Goal: Use online tool/utility: Utilize a website feature to perform a specific function

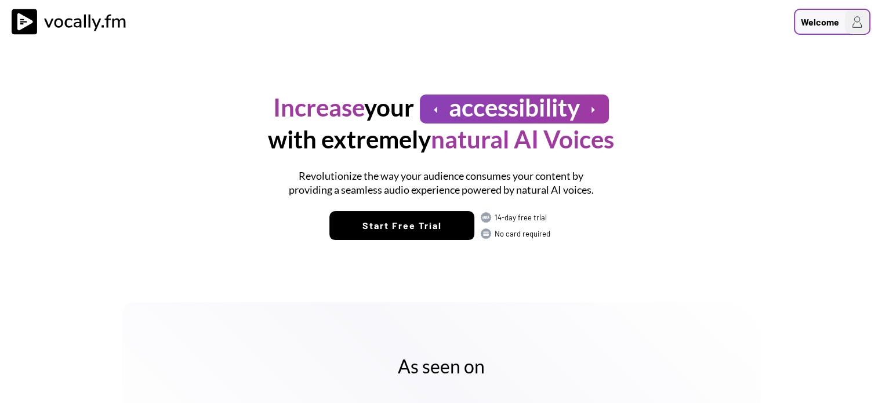
click at [858, 24] on img at bounding box center [857, 22] width 24 height 24
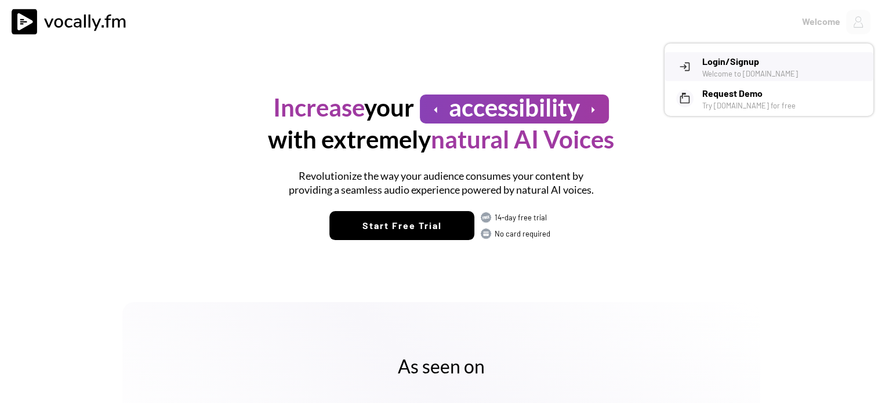
click at [770, 56] on h3 "Login/Signup" at bounding box center [783, 61] width 162 height 14
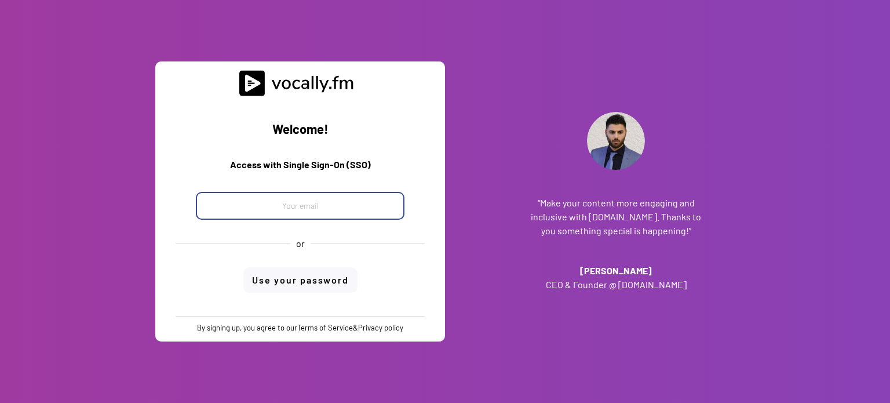
click at [357, 201] on input "email" at bounding box center [300, 206] width 209 height 28
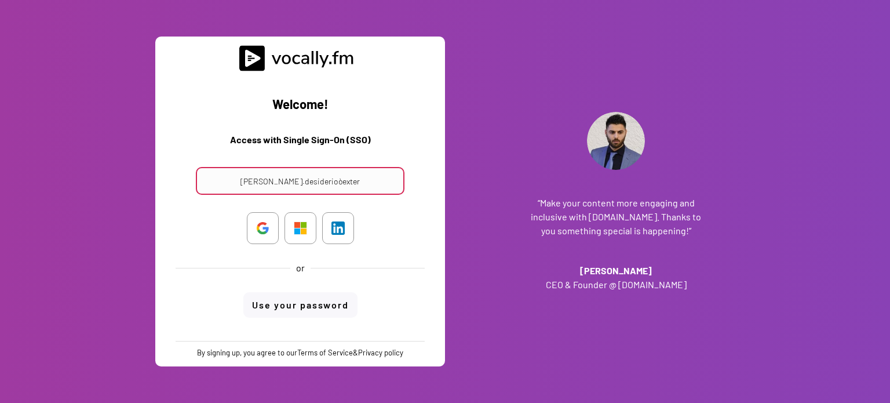
click at [368, 183] on input "maria.desiderioòexter" at bounding box center [300, 181] width 209 height 28
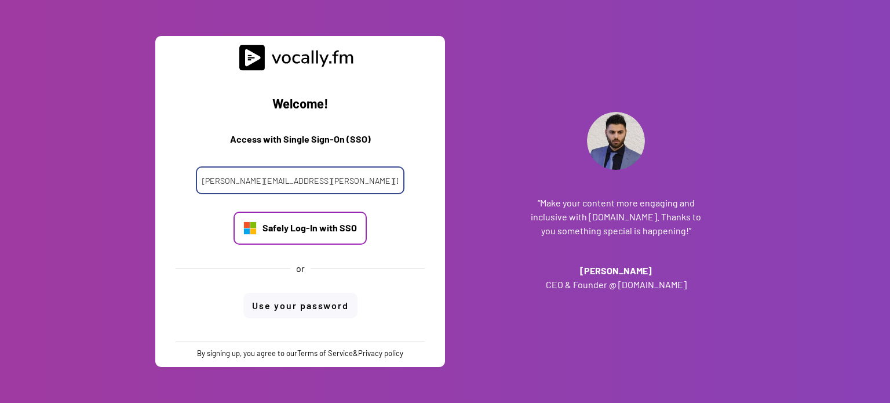
type input "maria.desiderio@external.eni.com"
click at [299, 222] on div "Safely Log-In with SSO" at bounding box center [310, 227] width 94 height 13
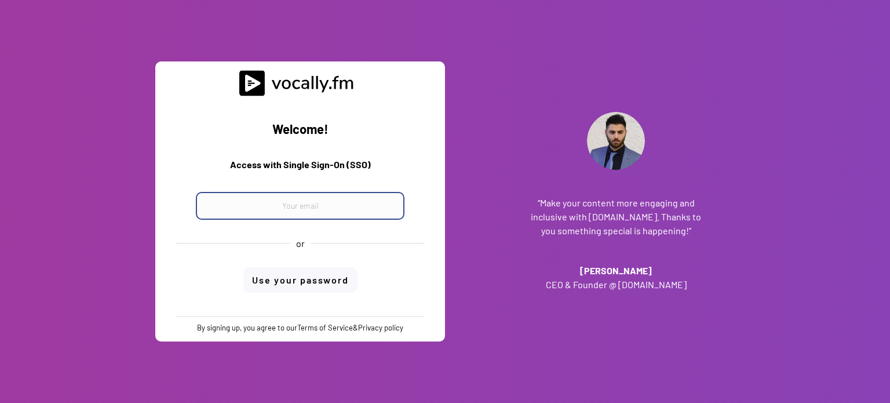
click at [356, 205] on input "email" at bounding box center [300, 206] width 209 height 28
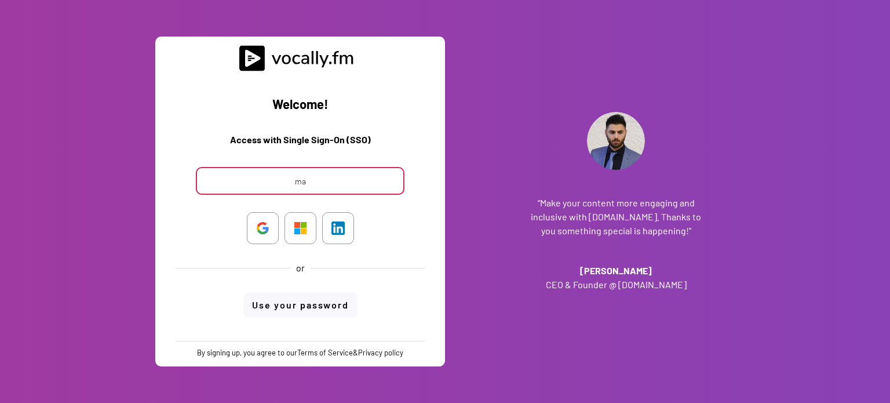
type input "mar"
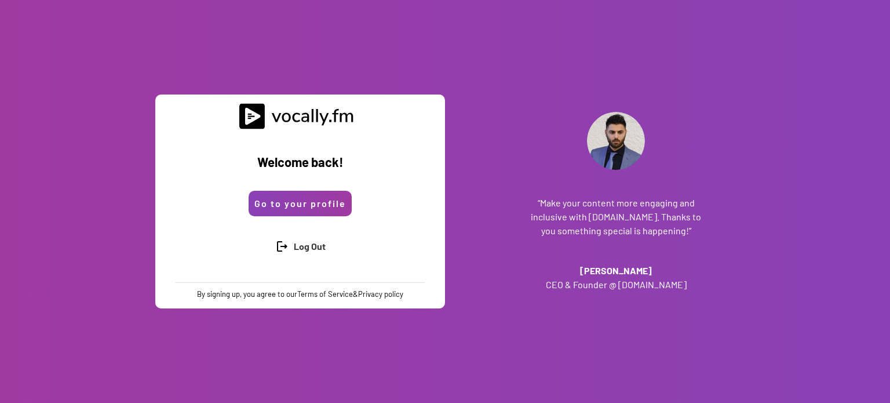
click at [294, 208] on button "Go to your profile" at bounding box center [300, 204] width 103 height 26
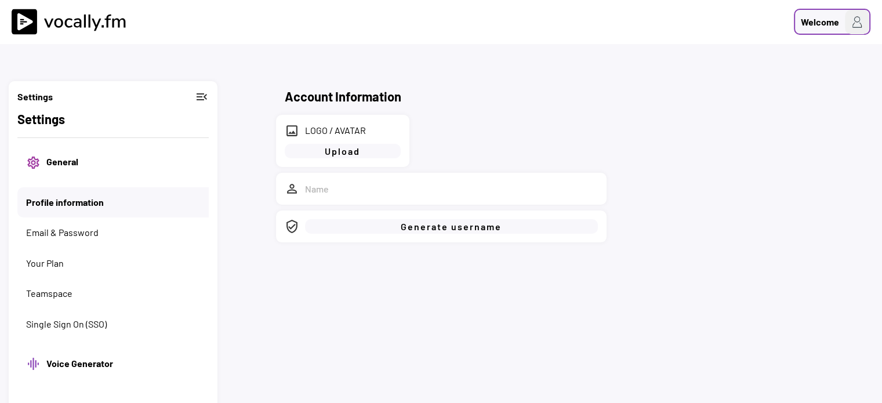
click at [852, 25] on img at bounding box center [857, 22] width 24 height 24
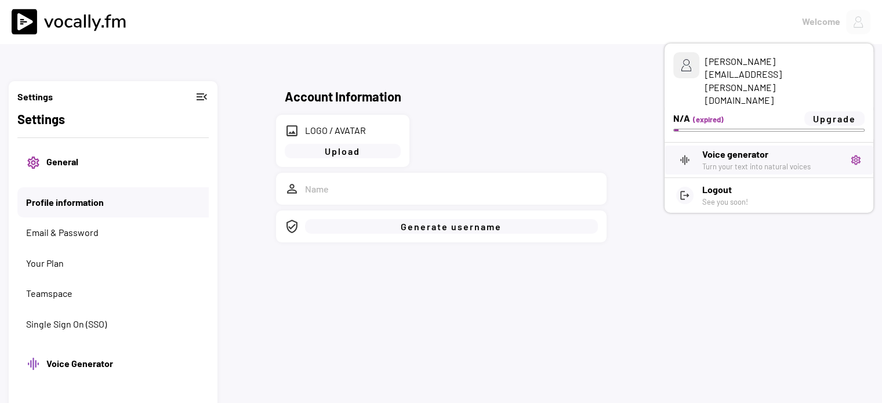
click at [735, 147] on h3 "Voice generator" at bounding box center [771, 154] width 139 height 14
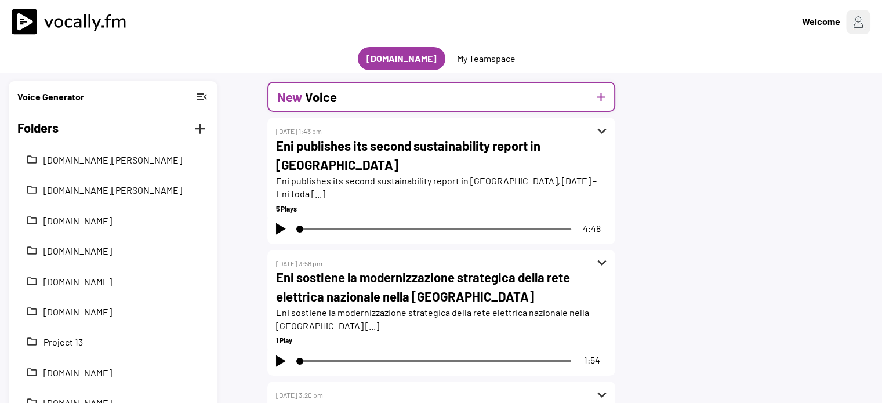
click at [603, 96] on button "add" at bounding box center [601, 97] width 14 height 14
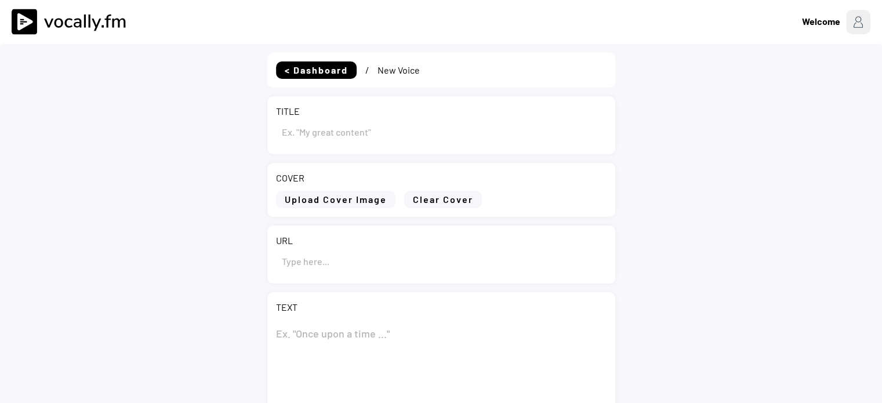
type input "Draft"
select select ""PLACEHOLDER_1427118222253""
drag, startPoint x: 330, startPoint y: 134, endPoint x: 232, endPoint y: 136, distance: 97.4
click at [232, 136] on div "< Dashboard / New Voice TITLE COVER Upload Cover Image Clear Cover URL TEXT 0 C…" at bounding box center [441, 334] width 882 height 580
paste input "Eni acquisisce un nuovo blocco esplorativo nell’offshore ivoriano"
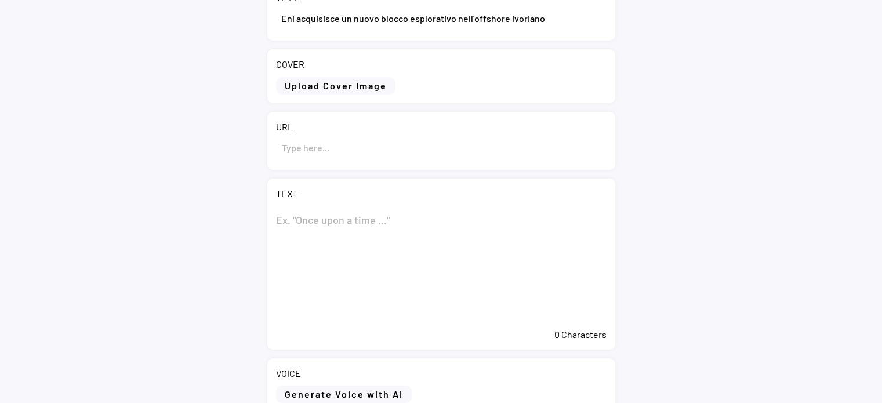
scroll to position [116, 0]
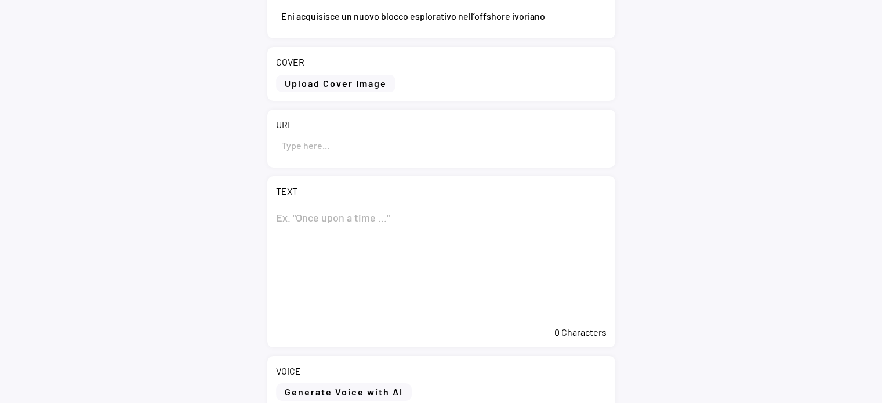
type input "Eni acquisisce un nuovo blocco esplorativo nell’offshore ivoriano"
click at [377, 216] on textarea at bounding box center [441, 262] width 330 height 116
paste textarea "Eni acquisisce un nuovo blocco esplorativo nell’offshore ivoriano"
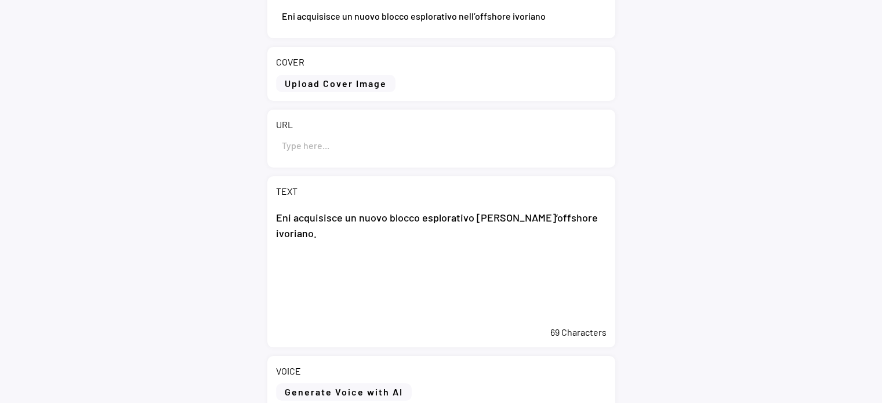
click at [336, 278] on textarea "Eni acquisisce un nuovo blocco esplorativo nell’offshore ivoriano." at bounding box center [441, 262] width 330 height 116
paste textarea "La nuova acquisizione rafforza il portafoglio esplorativo di Eni nel Paese, con…"
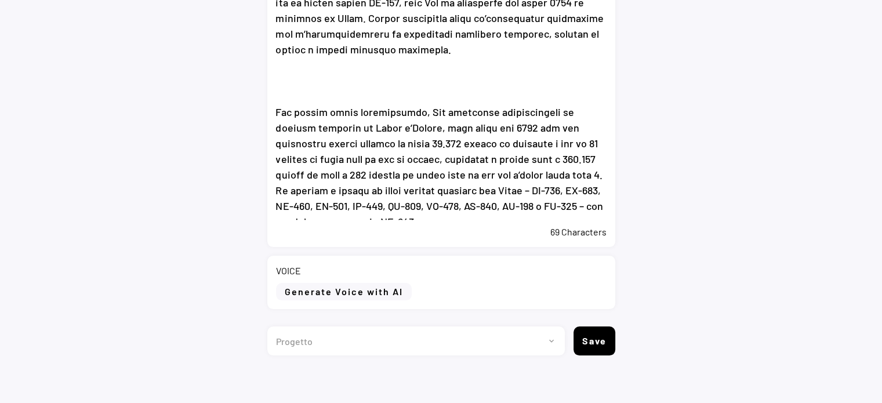
scroll to position [453, 0]
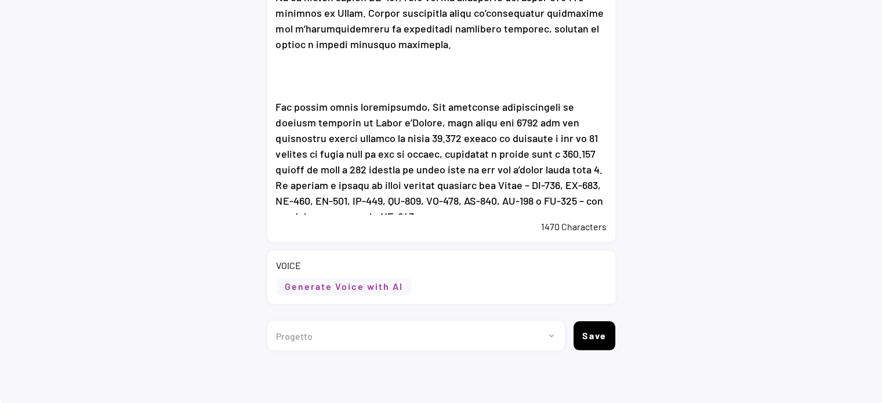
type textarea "Eni acquisisce un nuovo blocco esplorativo nell’offshore ivoriano. La nuova acq…"
click at [379, 287] on button "Generate Voice with AI" at bounding box center [344, 286] width 136 height 17
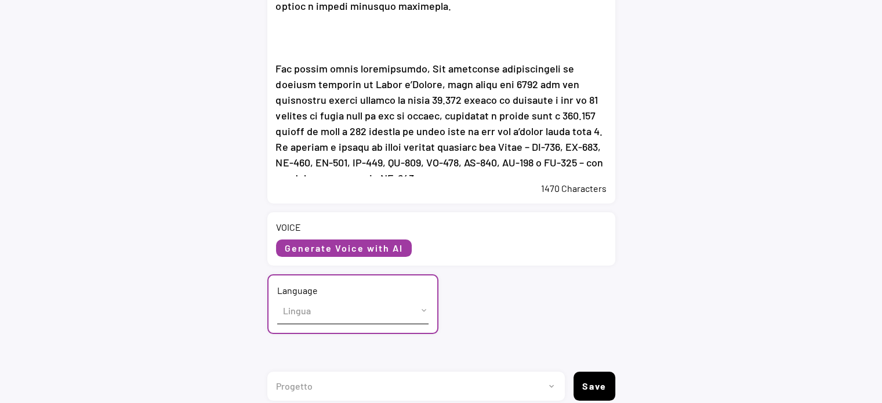
scroll to position [541, 0]
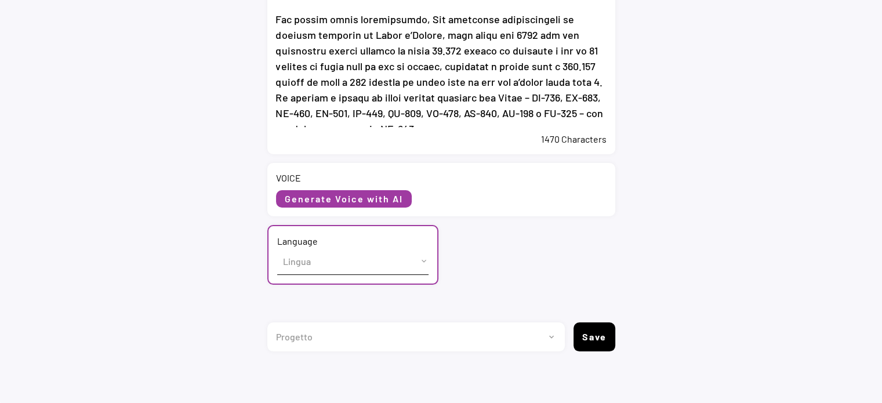
click at [399, 260] on select "Lingua English (US) French (France) Italian (Italy)" at bounding box center [352, 261] width 151 height 26
select select ""Italian (Italy)""
click at [277, 248] on select "Lingua English (US) French (France) Italian (Italy)" at bounding box center [352, 261] width 151 height 26
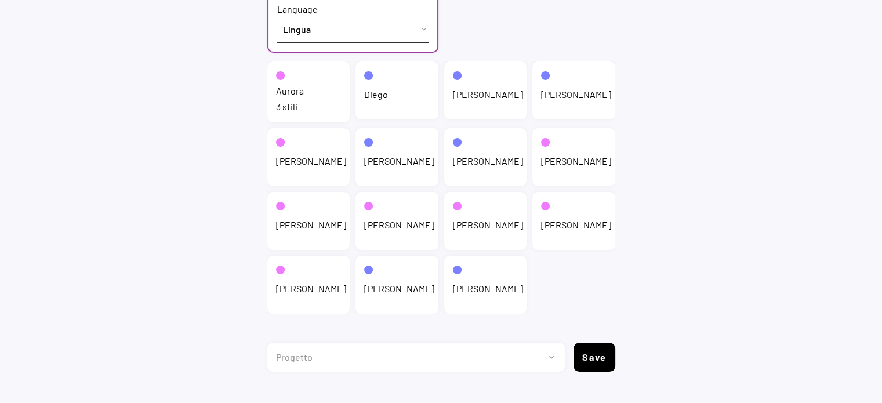
click at [321, 91] on div "Aurora 3 stili" at bounding box center [308, 91] width 83 height 61
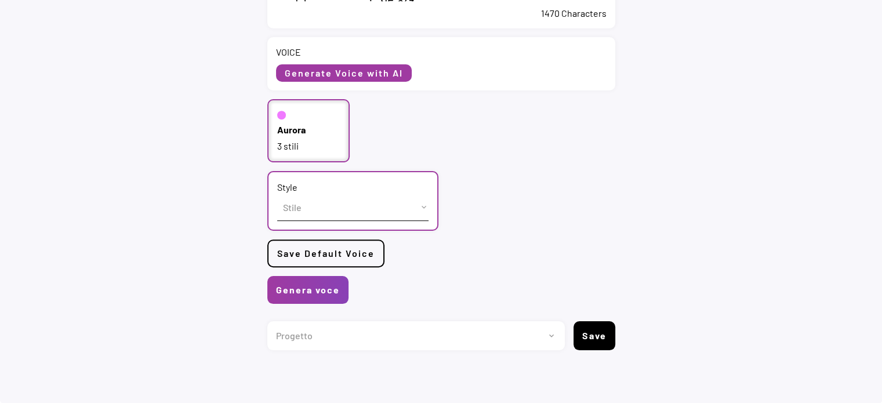
scroll to position [665, 0]
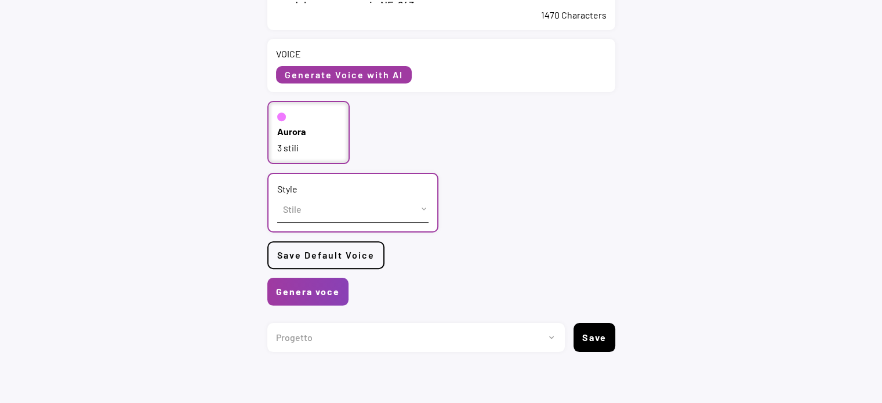
click at [355, 209] on select "Stile cheerful chat Default" at bounding box center [352, 209] width 151 height 26
select select ""chat""
click at [277, 196] on select "Stile cheerful chat Default" at bounding box center [352, 209] width 151 height 26
click at [320, 294] on button "Genera voce" at bounding box center [307, 292] width 81 height 28
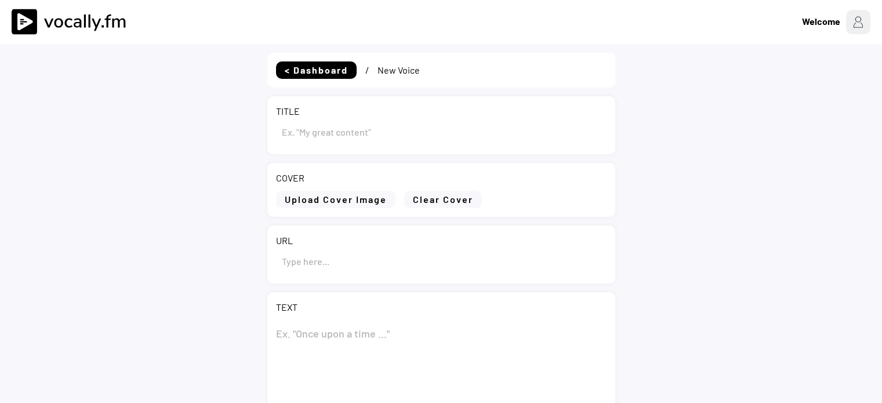
type input "Eni acquisisce un nuovo blocco esplorativo nell’offshore ivoriano"
type textarea "Lor ipsumdolor si ametc adipis elitseddoei temp’incididu utlabore. Et dolor mag…"
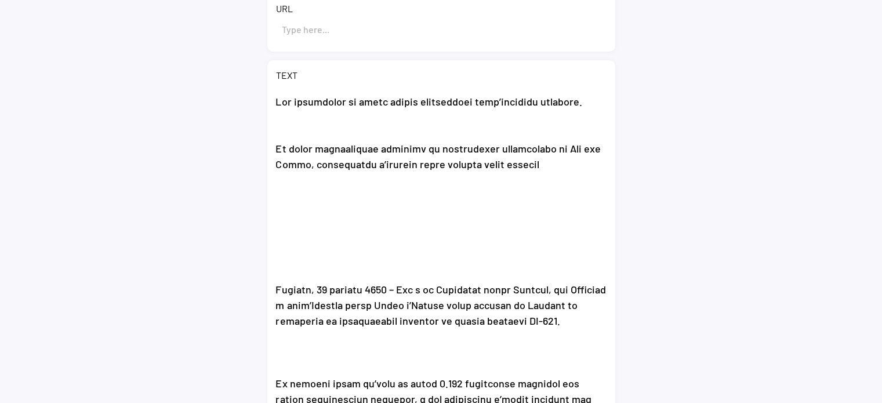
select select ""PLACEHOLDER_1427118222253""
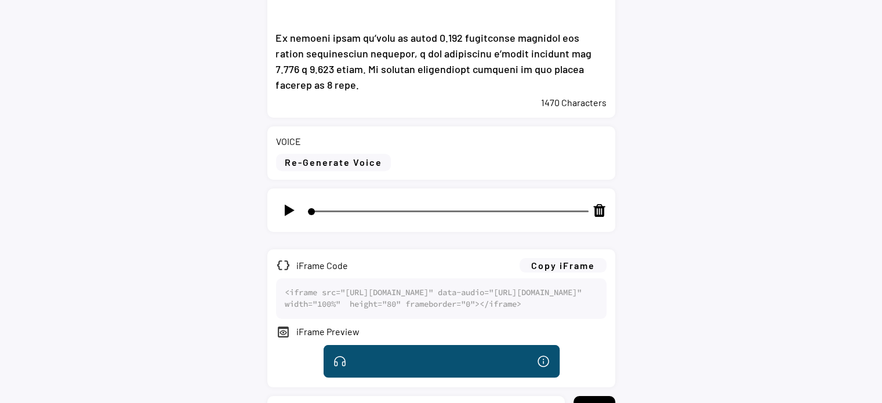
scroll to position [638, 0]
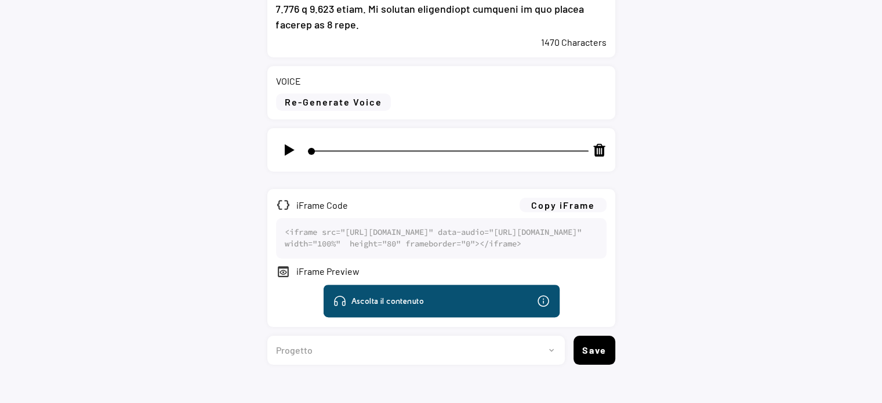
click at [290, 152] on img at bounding box center [289, 150] width 14 height 14
click at [286, 149] on img at bounding box center [289, 150] width 14 height 14
type input "1"
click at [567, 206] on button "Copy iFrame" at bounding box center [562, 205] width 87 height 14
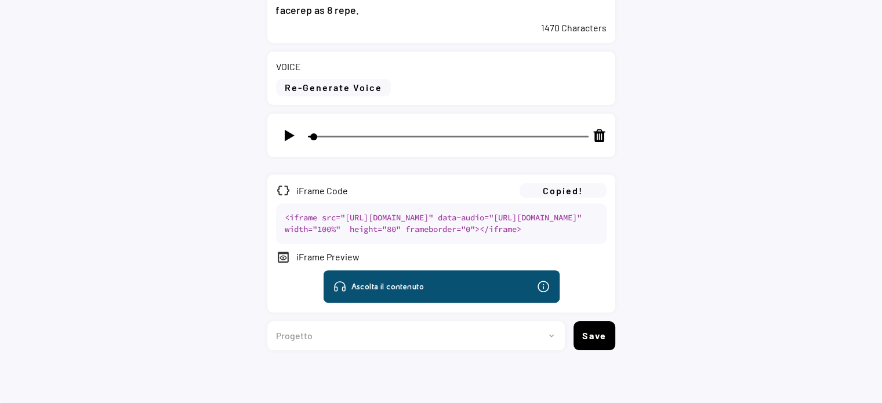
scroll to position [697, 0]
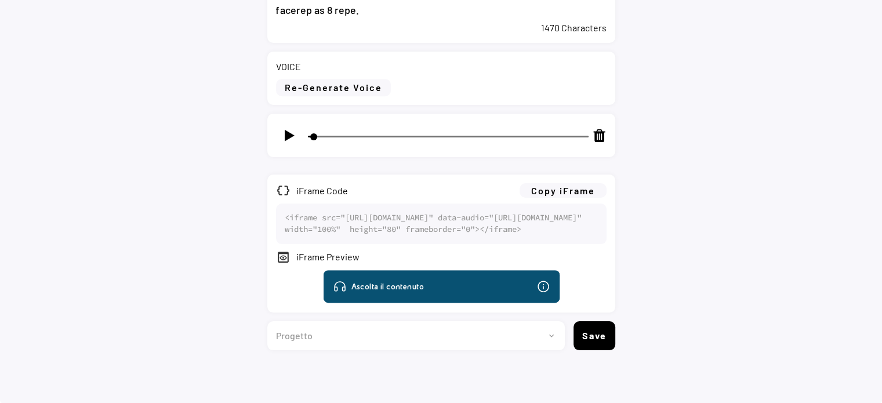
click at [521, 336] on select "Progetto 2023 - cs - eng - eni.com 2023 - cs - ita - eni.com 2023 - storie - it…" at bounding box center [411, 335] width 289 height 29
select select ""1348695171700984260__LOOKUP__1735904233799x559431839768379400""
click at [267, 321] on select "Progetto 2023 - cs - eng - eni.com 2023 - cs - ita - eni.com 2023 - storie - it…" at bounding box center [411, 335] width 289 height 29
click at [598, 337] on button "Save" at bounding box center [594, 335] width 42 height 29
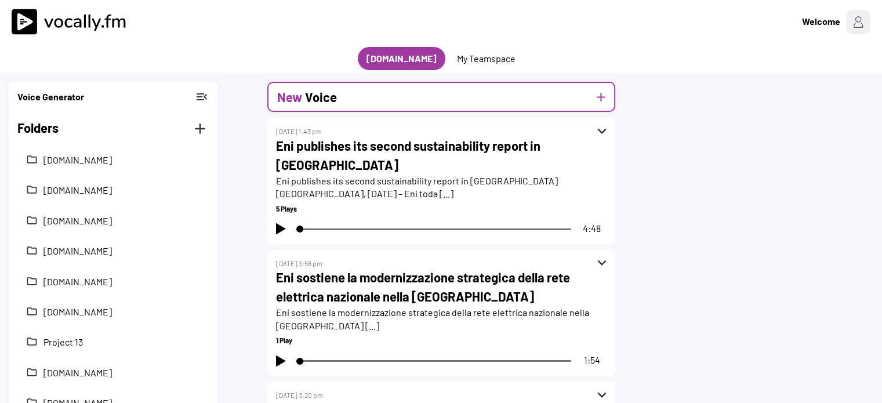
click at [605, 95] on button "add" at bounding box center [601, 97] width 14 height 14
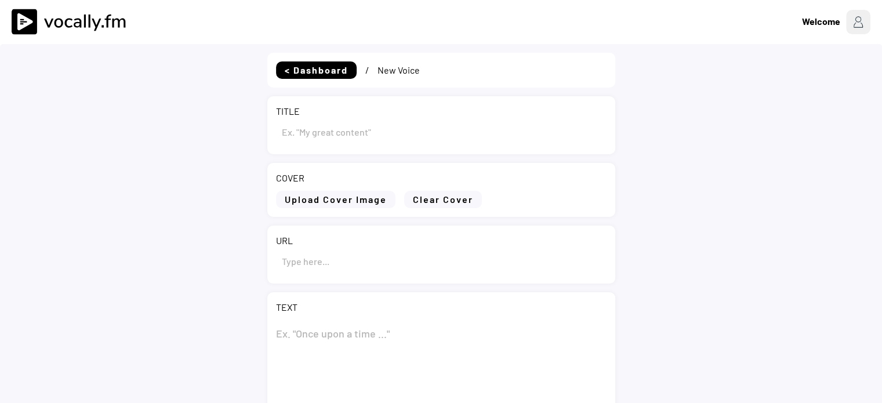
select select ""PLACEHOLDER_1427118222253""
type input "Draft"
select select ""1348695171700984260__LOOKUP__1735904233799x559431839768379400""
drag, startPoint x: 321, startPoint y: 129, endPoint x: 215, endPoint y: 127, distance: 105.5
click at [215, 127] on div "< Dashboard / New Voice TITLE COVER Upload Cover Image Clear Cover URL TEXT 0 C…" at bounding box center [441, 334] width 882 height 580
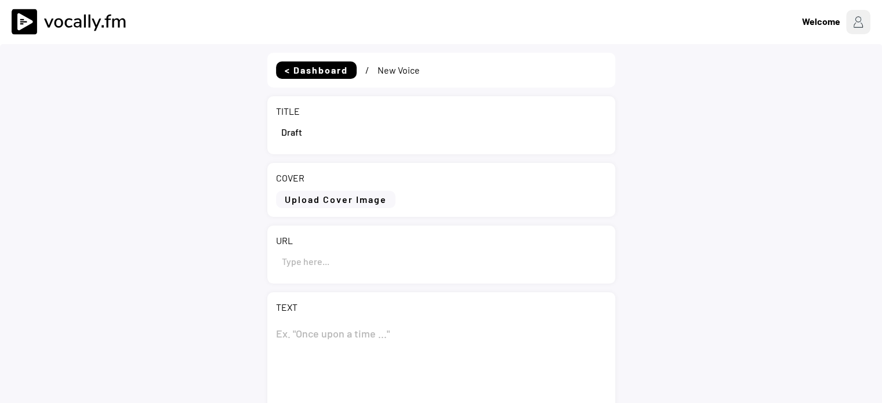
paste input "Eni acquires a new exploration block offshore Côte d'Ivoire"
type input "Eni acquires a new exploration block offshore Côte d'Ivoire"
click at [386, 333] on textarea at bounding box center [441, 378] width 330 height 116
paste textarea "Eni acquires a new exploration block offshore Côte d'Ivoire"
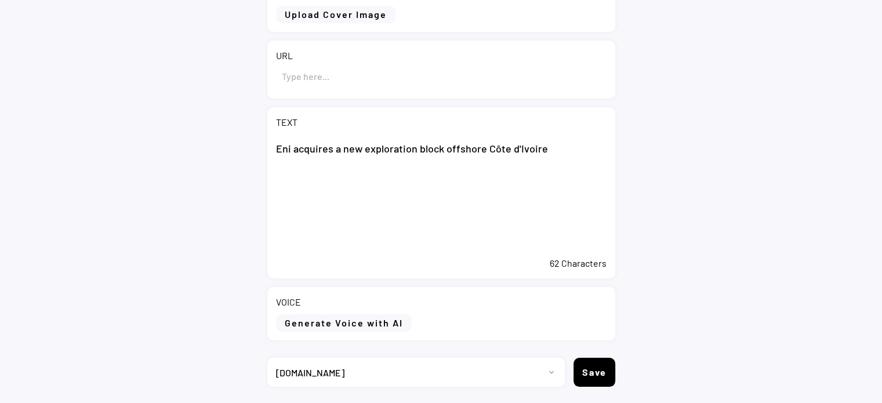
scroll to position [221, 0]
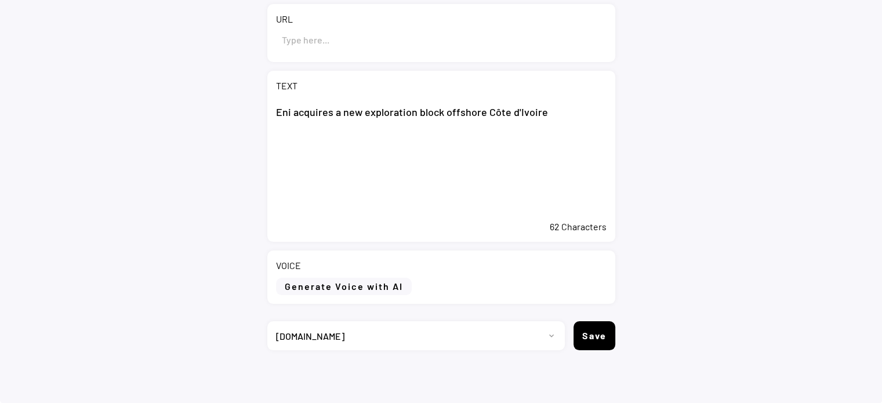
click at [418, 175] on textarea "Eni acquires a new exploration block offshore Côte d'Ivoire" at bounding box center [441, 157] width 330 height 116
paste textarea "The new acquisition strengthens Eni's exploration portfolio in the country, con…"
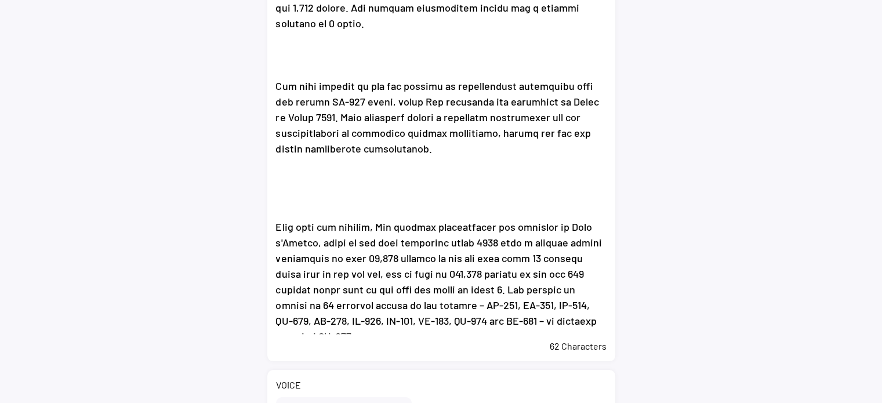
scroll to position [453, 0]
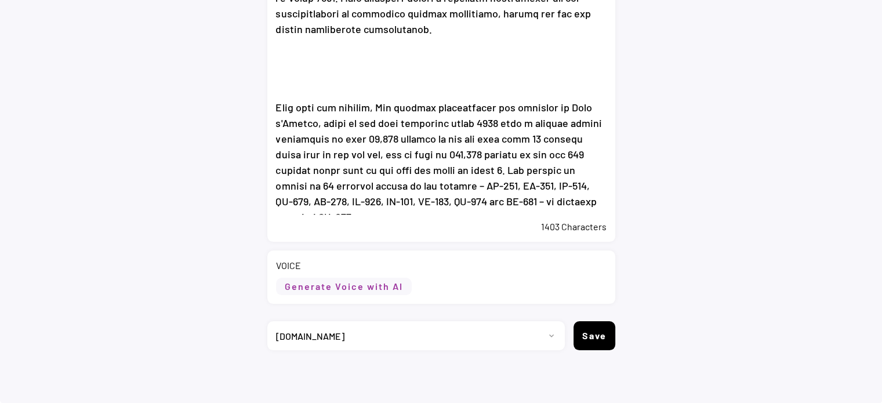
type textarea "Eni acquires a new exploration block offshore Côte d'Ivoire The new acquisition…"
click at [388, 286] on button "Generate Voice with AI" at bounding box center [344, 286] width 136 height 17
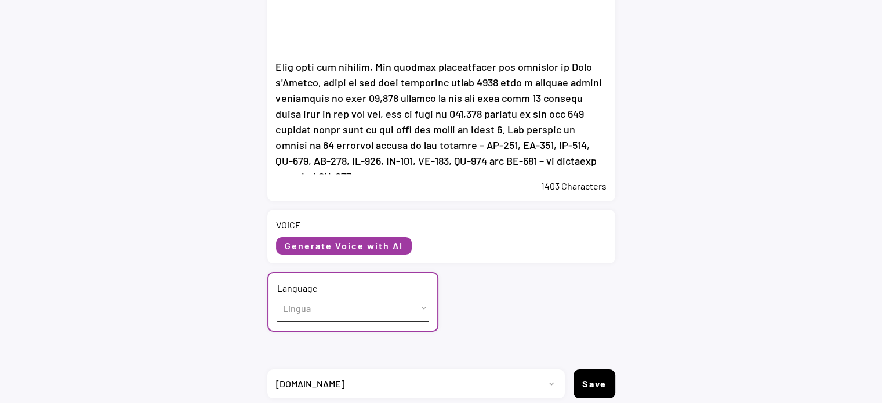
scroll to position [541, 0]
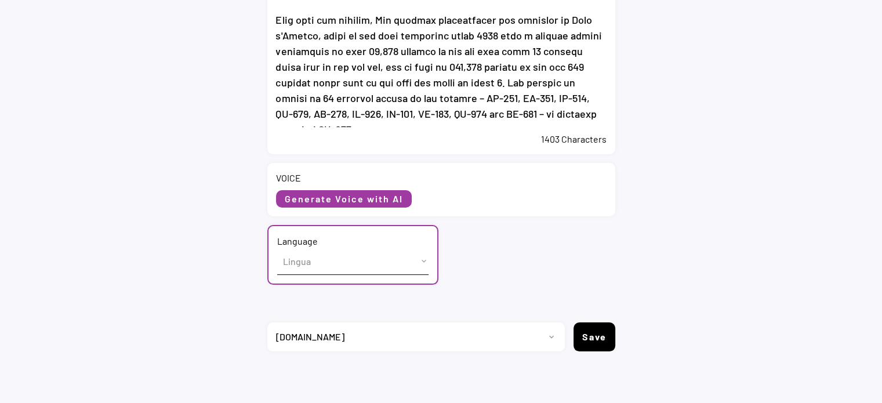
click at [358, 261] on select "Lingua English (US) French (France) Italian (Italy)" at bounding box center [352, 261] width 151 height 26
click at [427, 260] on select "Lingua English (US) French (France) Italian (Italy)" at bounding box center [352, 261] width 151 height 26
click at [277, 248] on select "Lingua English (US) French (France) Italian (Italy)" at bounding box center [352, 261] width 151 height 26
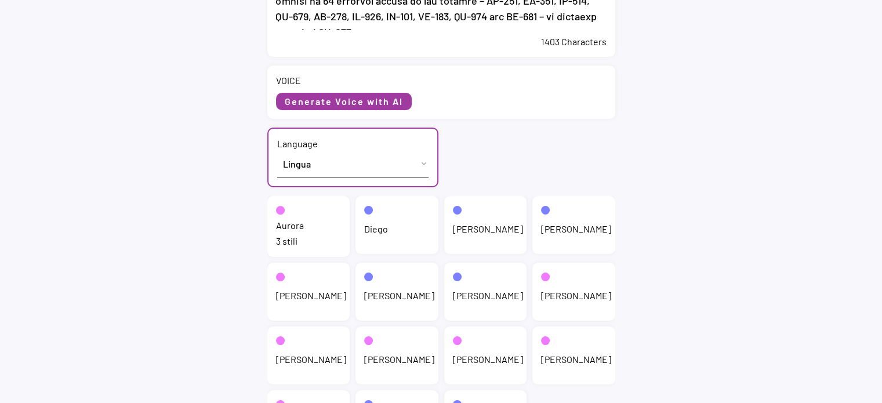
scroll to position [657, 0]
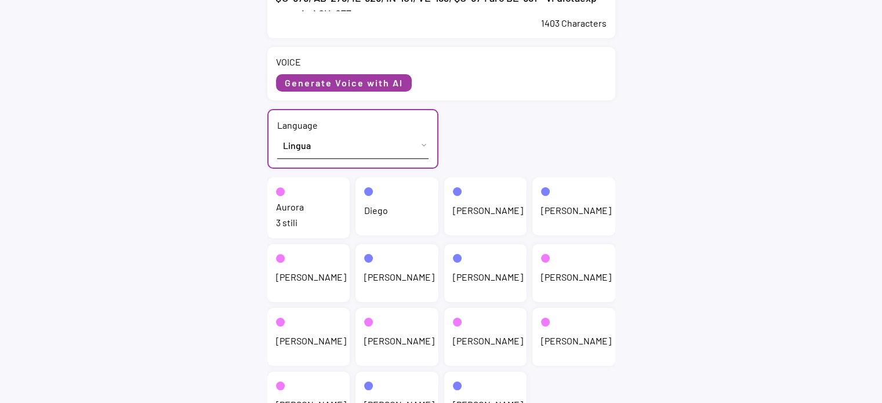
click at [401, 137] on select "Lingua English (US) French (France) Italian (Italy)" at bounding box center [352, 145] width 151 height 26
select select ""English (US)""
click at [277, 132] on select "Lingua English (US) French (France) Italian (Italy)" at bounding box center [352, 145] width 151 height 26
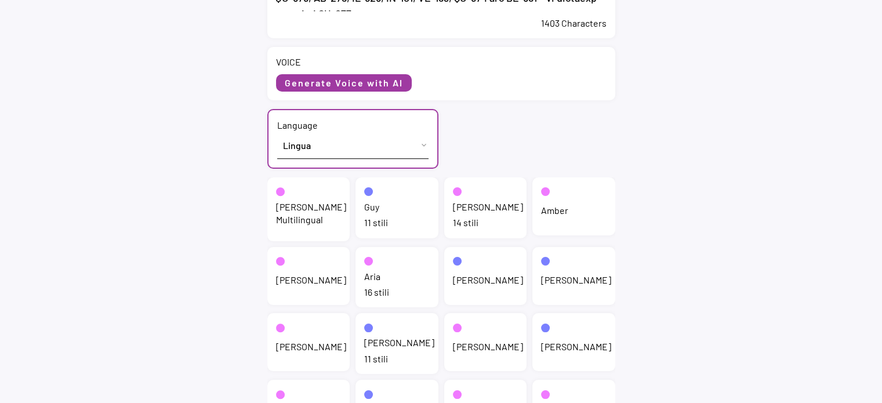
click at [303, 210] on div "Jenny Multilingual" at bounding box center [311, 214] width 70 height 26
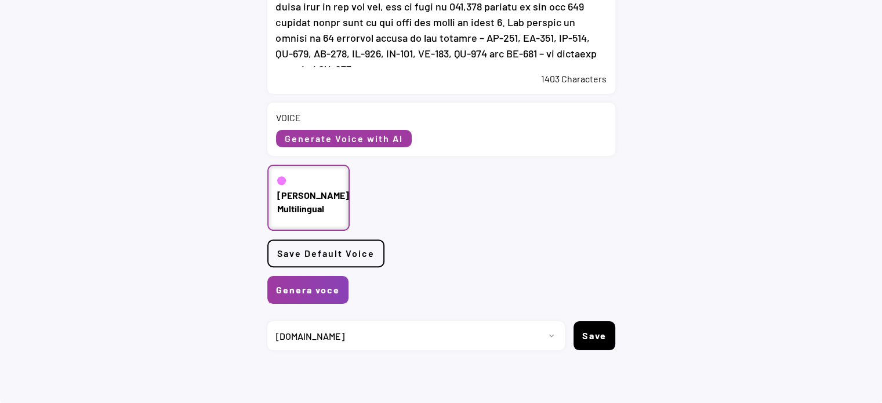
scroll to position [601, 0]
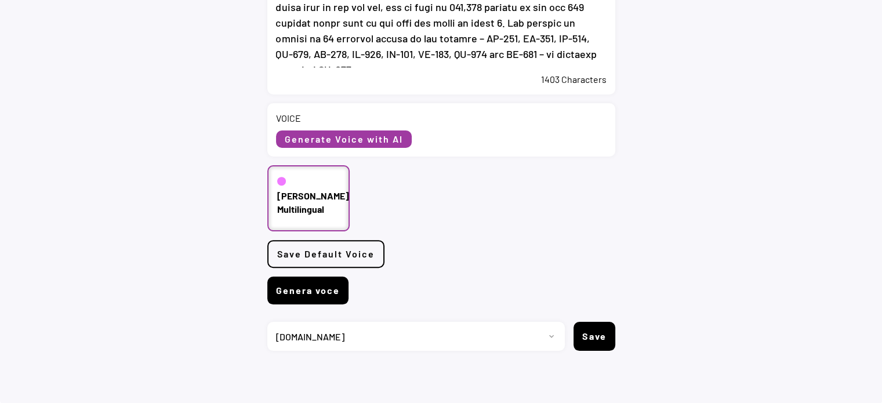
click at [285, 292] on button "Genera voce" at bounding box center [307, 290] width 81 height 28
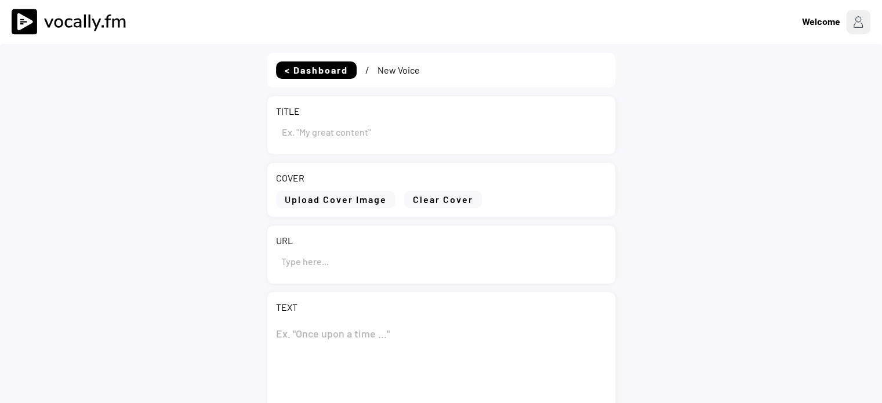
select select ""PLACEHOLDER_1427118222253""
type input "Eni acquires a new exploration block offshore Côte d'Ivoire"
type textarea "Lor ipsumdol s ame consectetur adipi elitsedd Eius t'Incidi Utl etd magnaaliqua…"
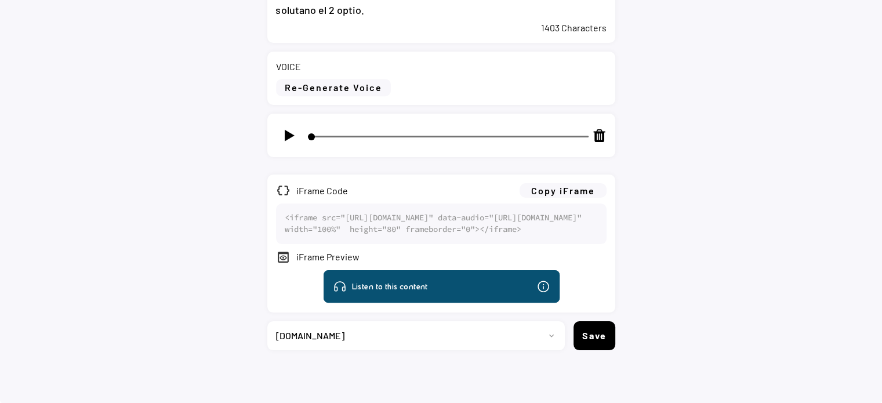
scroll to position [697, 0]
click at [564, 183] on button "Copy iFrame" at bounding box center [562, 190] width 87 height 14
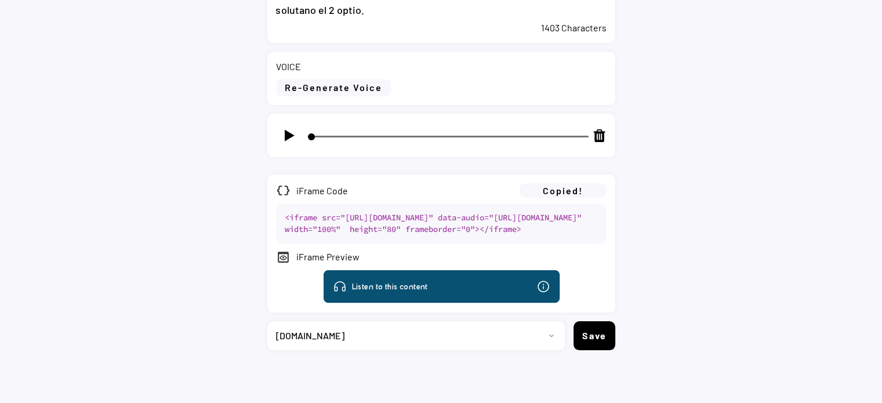
click at [436, 336] on select "Progetto 2023 - cs - eng - eni.com 2023 - cs - ita - eni.com 2023 - storie - it…" at bounding box center [411, 335] width 289 height 29
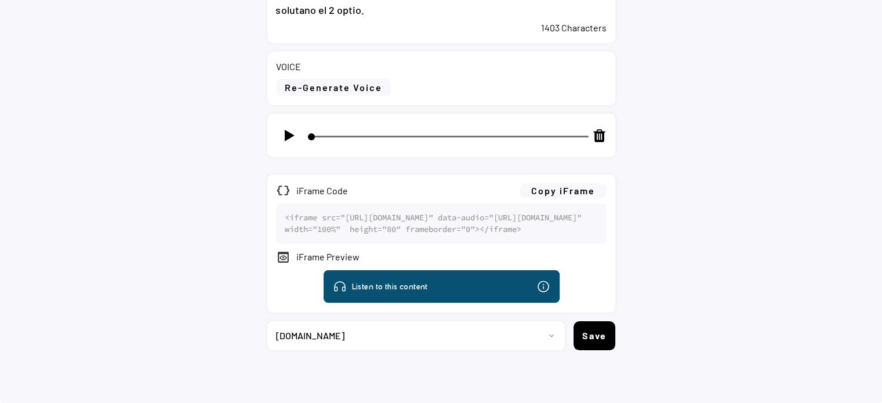
select select ""1348695171700984260__LOOKUP__1735904392009x606523124540768300""
click at [267, 321] on select "Progetto 2023 - cs - eng - eni.com 2023 - cs - ita - eni.com 2023 - storie - it…" at bounding box center [411, 335] width 289 height 29
click at [583, 332] on button "Save" at bounding box center [594, 335] width 42 height 29
